Goal: Information Seeking & Learning: Stay updated

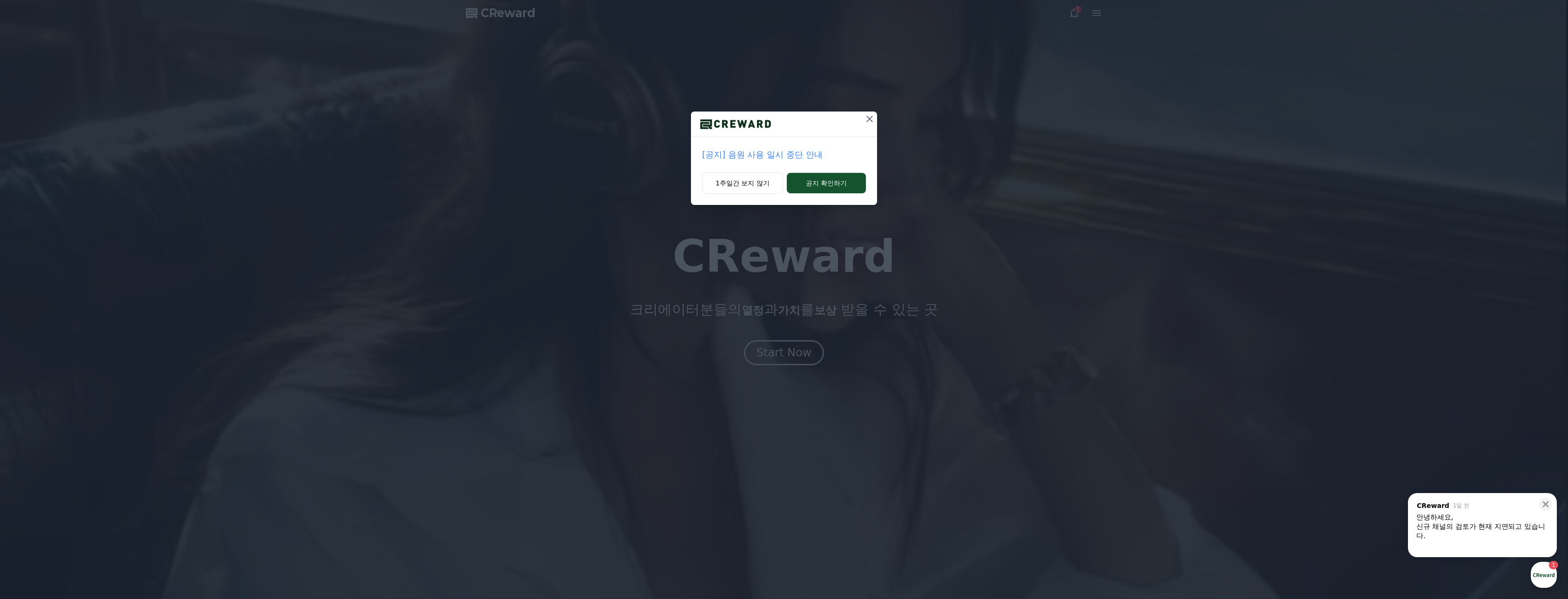
click at [754, 157] on p "[공지] 음원 사용 일시 중단 안내" at bounding box center [784, 154] width 164 height 13
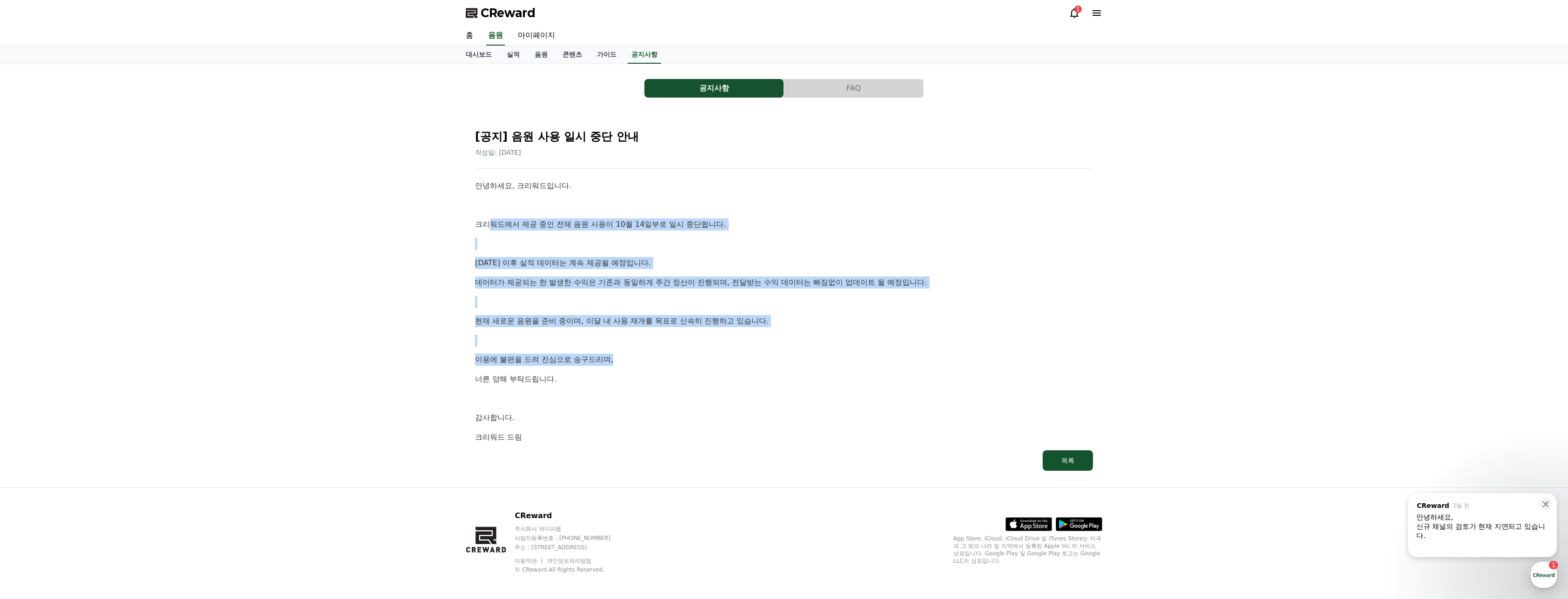
drag, startPoint x: 494, startPoint y: 226, endPoint x: 683, endPoint y: 353, distance: 227.7
click at [683, 353] on div "안녕하세요, 크리워드입니다. 크리워드에서 제공 중인 전체 음원 사용이 10월 14일부로 일시 중단됩니다. 10월 14일 이후 실적 데이터는 계…" at bounding box center [784, 311] width 618 height 263
click at [1076, 16] on icon at bounding box center [1074, 13] width 11 height 11
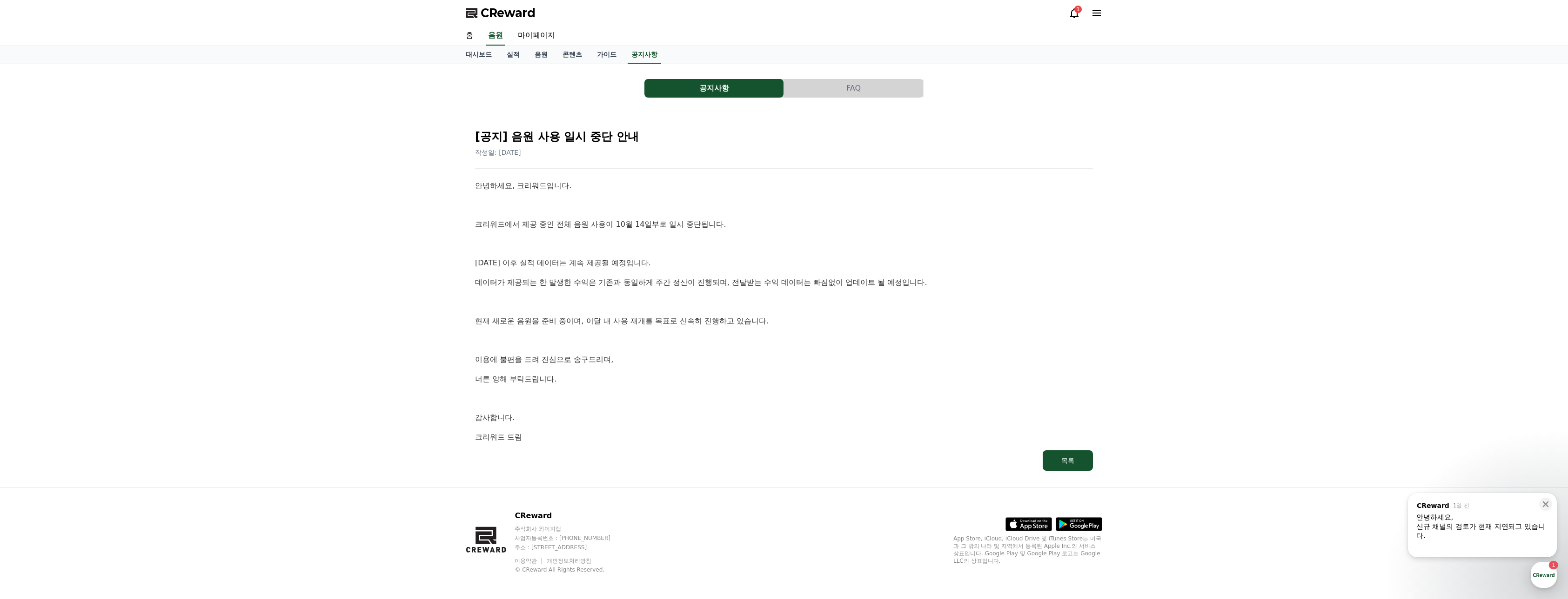
click at [1076, 16] on icon at bounding box center [1074, 13] width 8 height 9
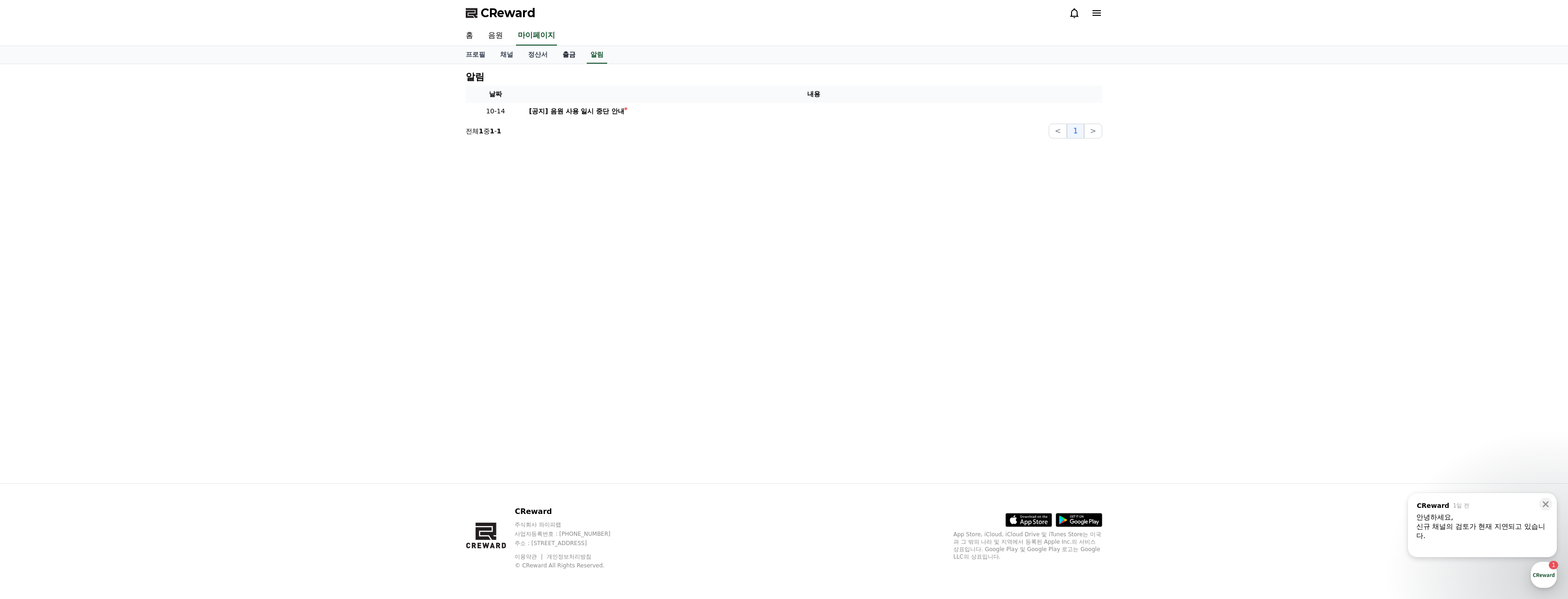
click at [570, 55] on link "출금" at bounding box center [570, 54] width 28 height 18
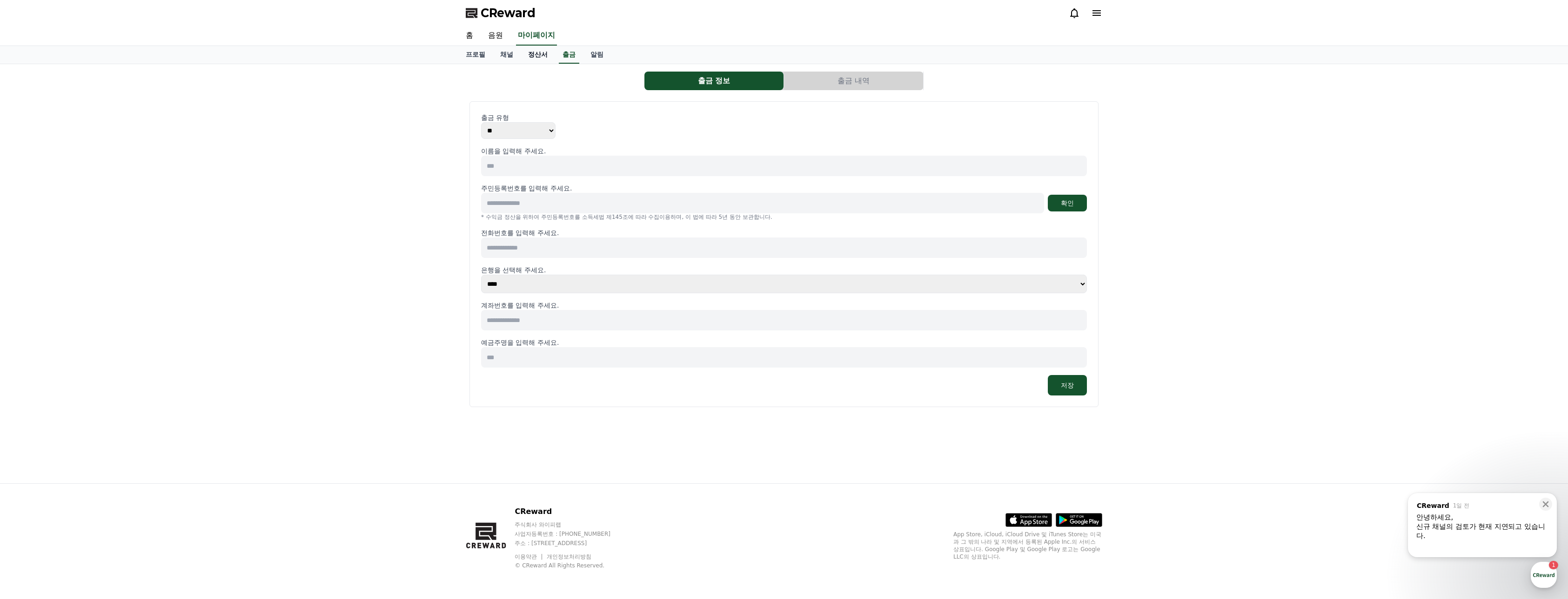
click at [545, 55] on link "정산서" at bounding box center [538, 54] width 35 height 18
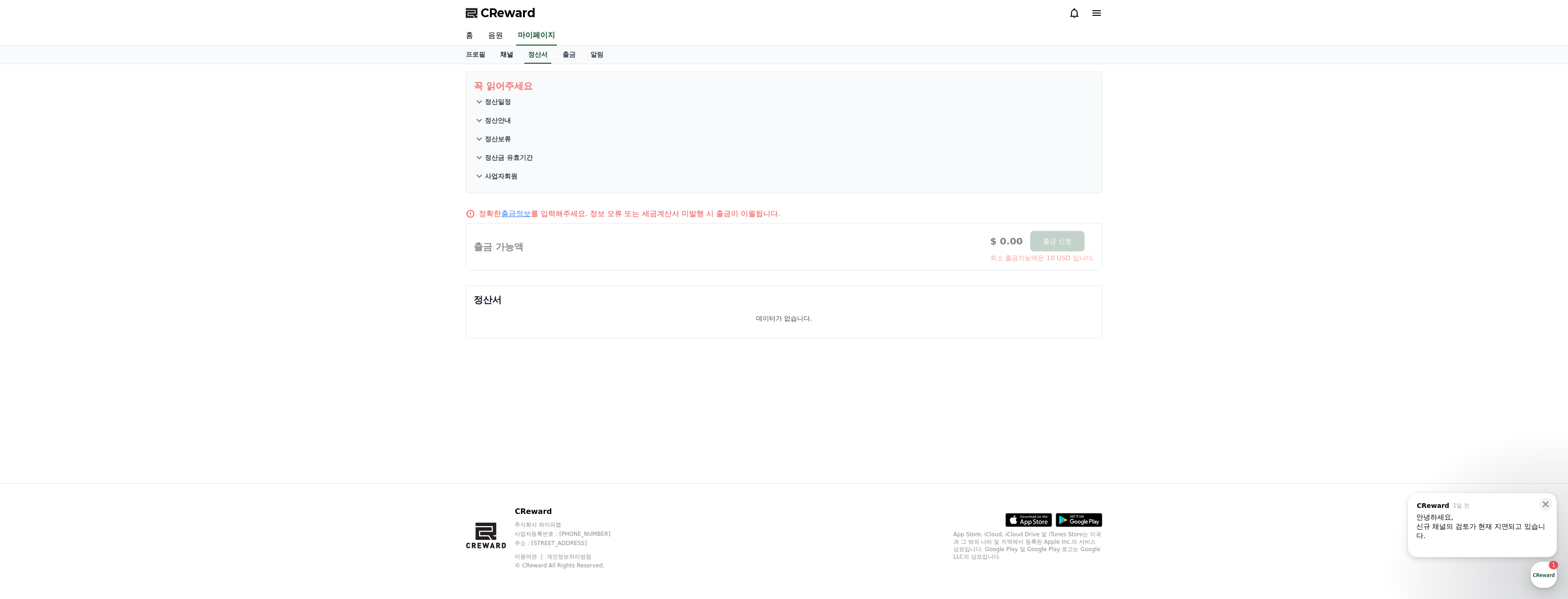
click at [505, 57] on link "채널" at bounding box center [507, 54] width 28 height 18
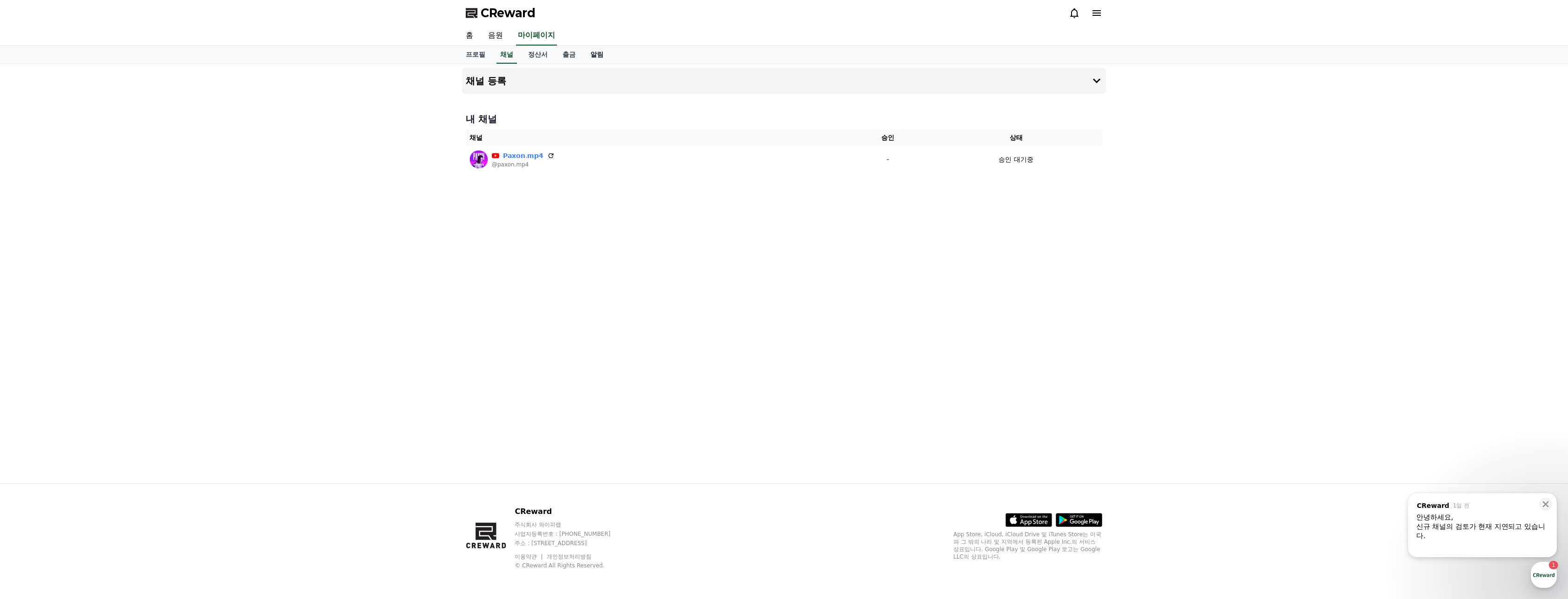
click at [599, 57] on link "알림" at bounding box center [597, 54] width 28 height 18
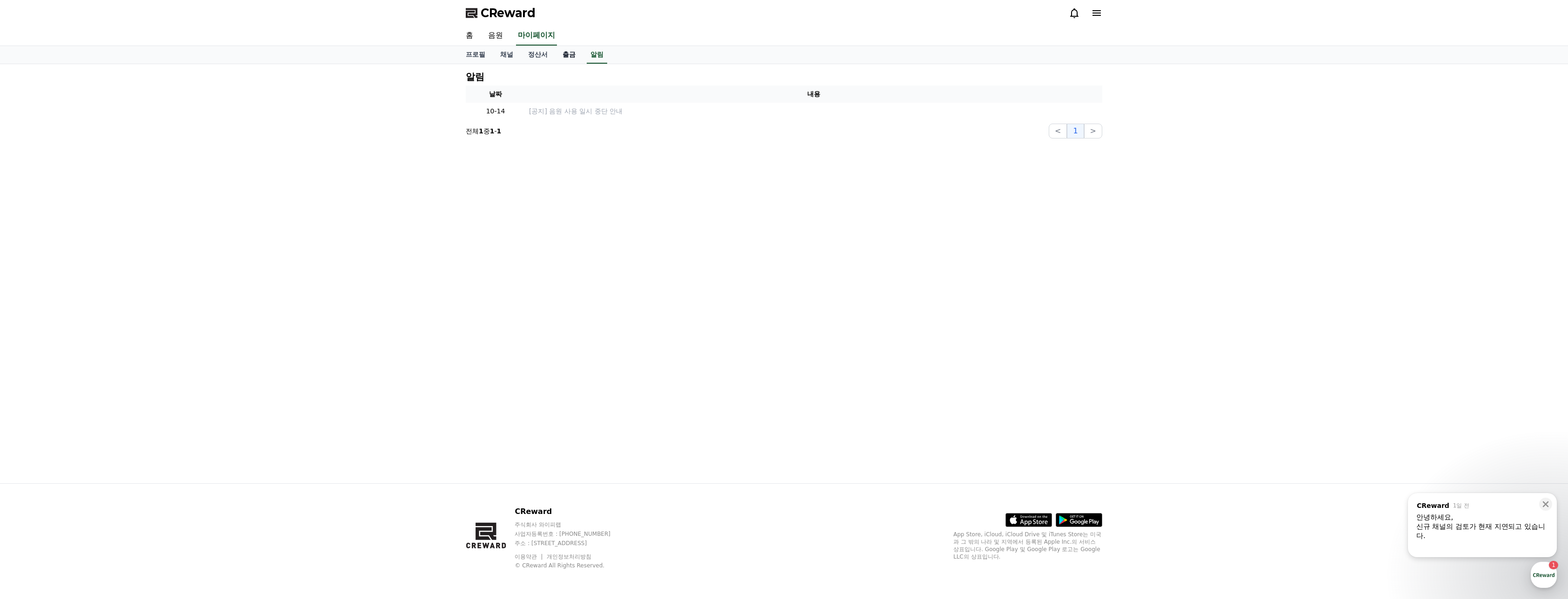
click at [562, 60] on link "출금" at bounding box center [570, 54] width 28 height 18
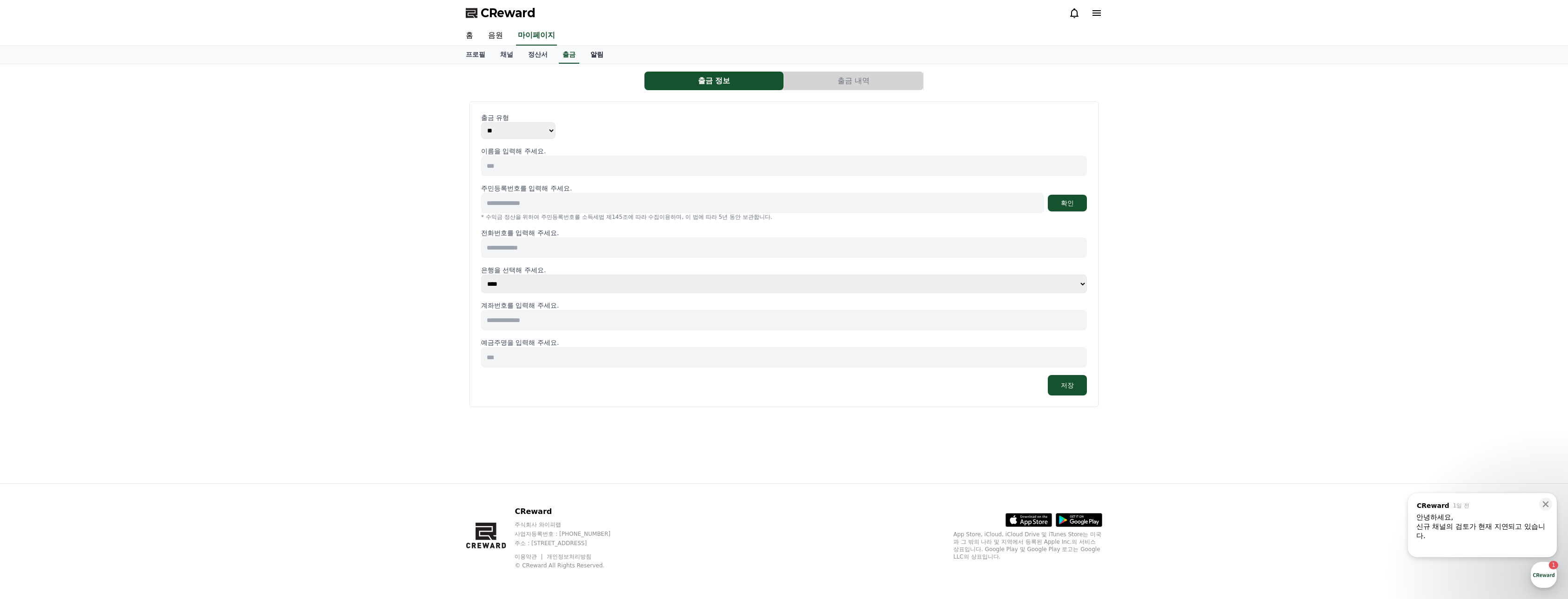
click at [607, 54] on link "알림" at bounding box center [597, 54] width 28 height 18
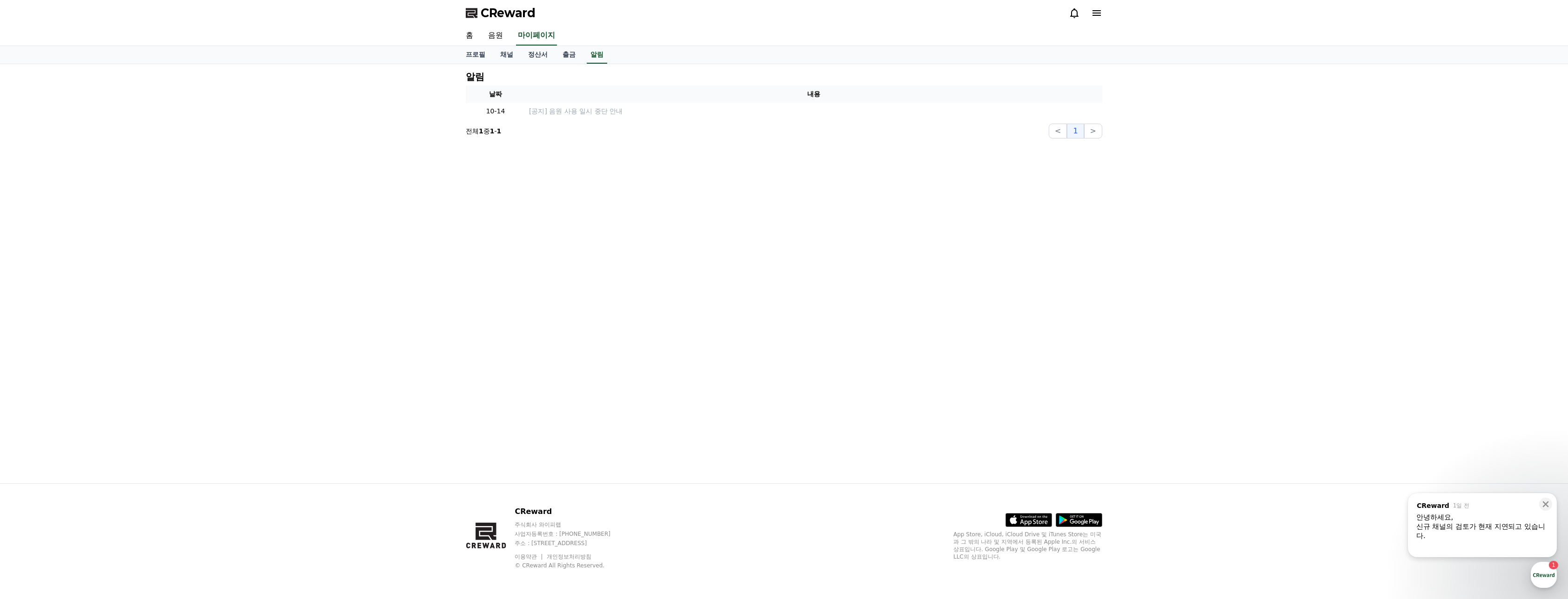
click at [599, 64] on div "프로필 채널 정산서 출금 알림" at bounding box center [784, 54] width 1568 height 18
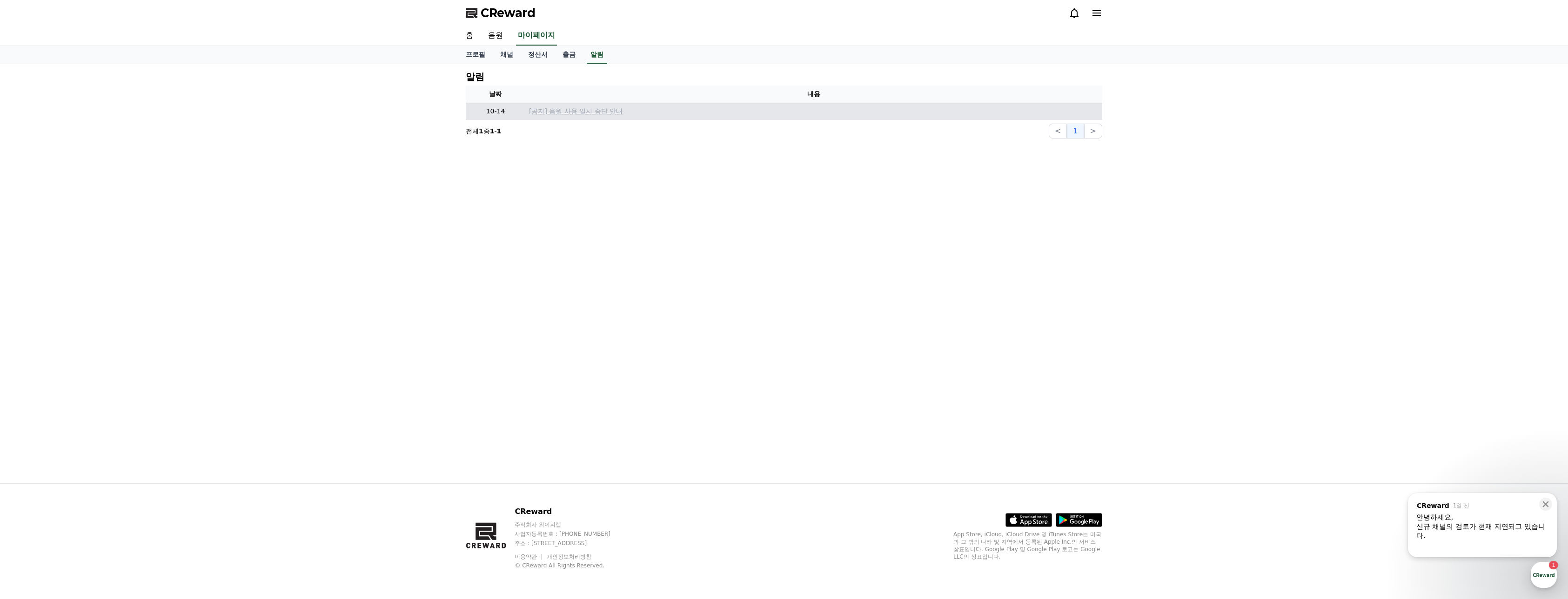
click at [584, 107] on p "[공지] 음원 사용 일시 중단 안내" at bounding box center [814, 111] width 570 height 9
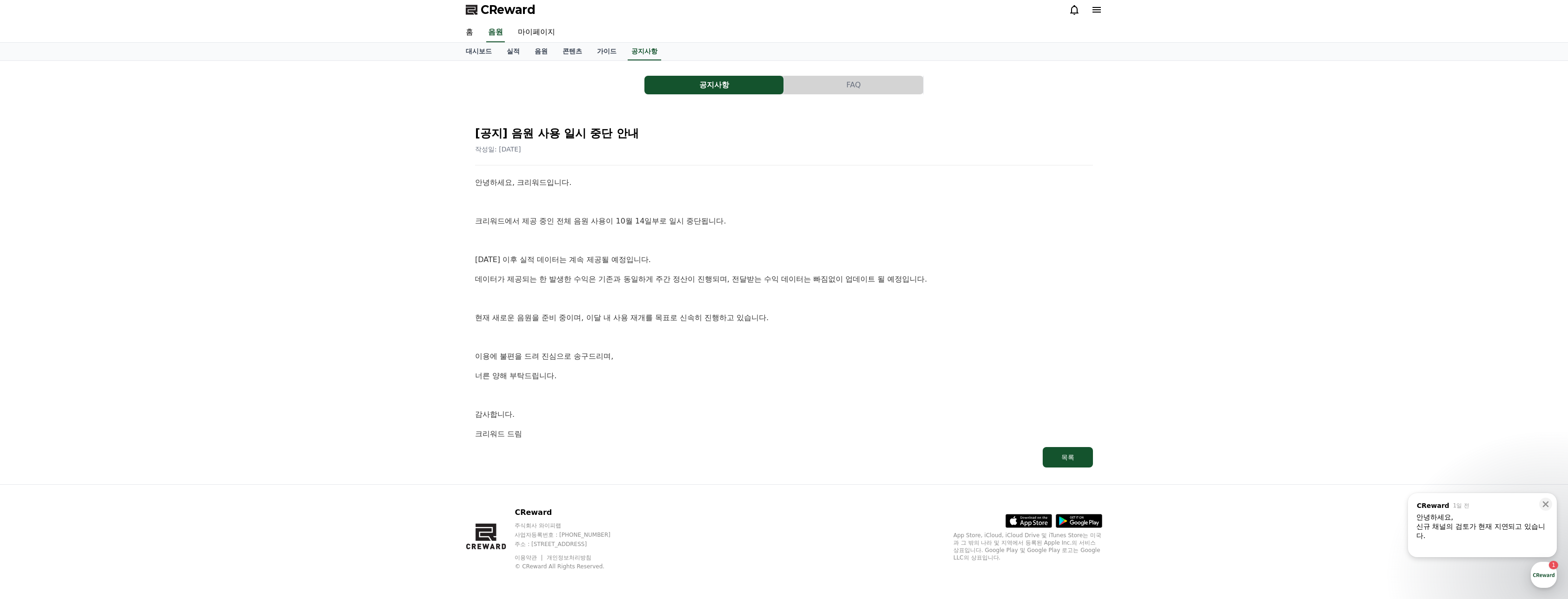
scroll to position [4, 0]
click at [1509, 533] on div "신규 채널의 검토가 현재 지연되고 있습니다." at bounding box center [1482, 532] width 132 height 19
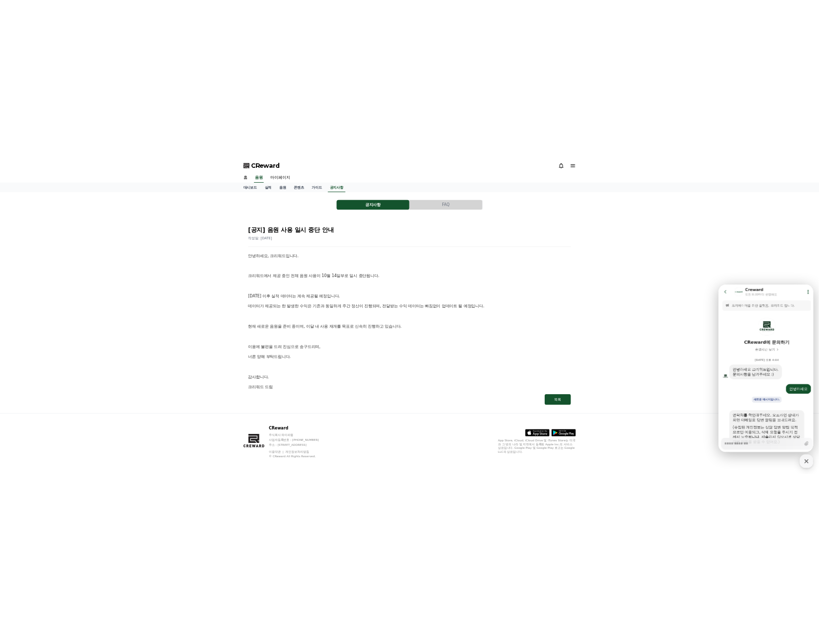
scroll to position [301, 0]
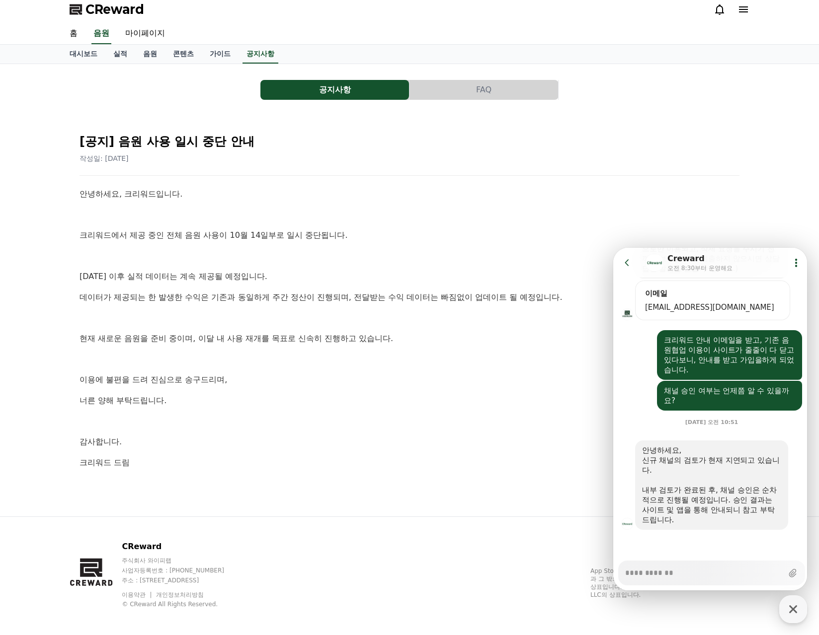
type textarea "*"
